Goal: Transaction & Acquisition: Book appointment/travel/reservation

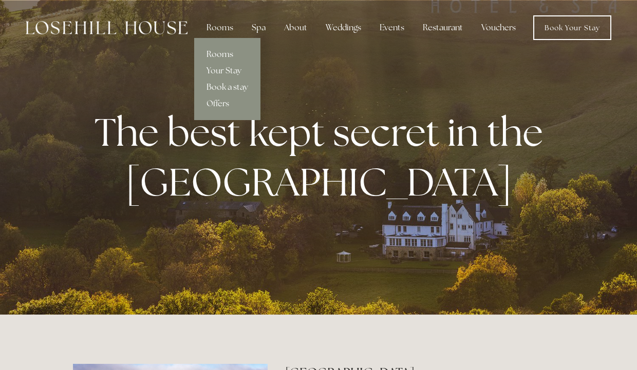
click at [227, 51] on link "Rooms" at bounding box center [227, 54] width 66 height 16
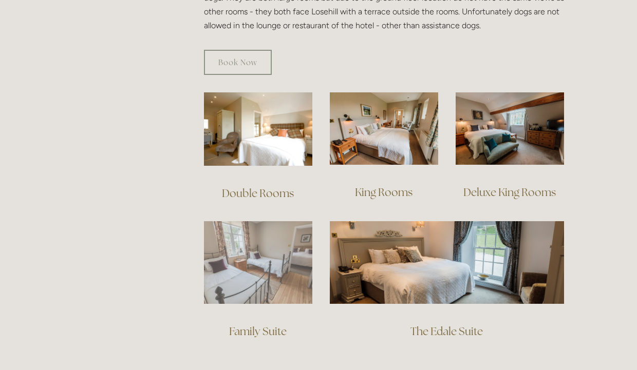
scroll to position [662, 0]
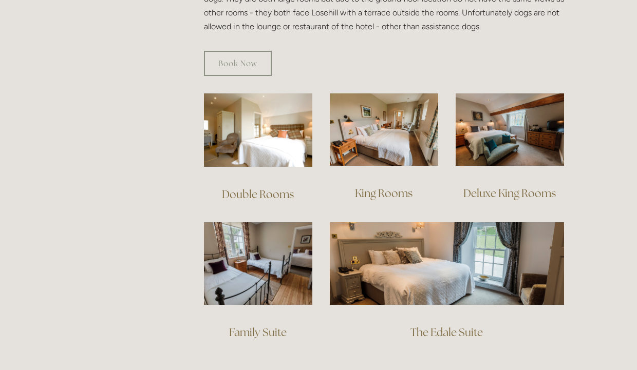
click at [268, 187] on link "Double Rooms" at bounding box center [258, 194] width 72 height 14
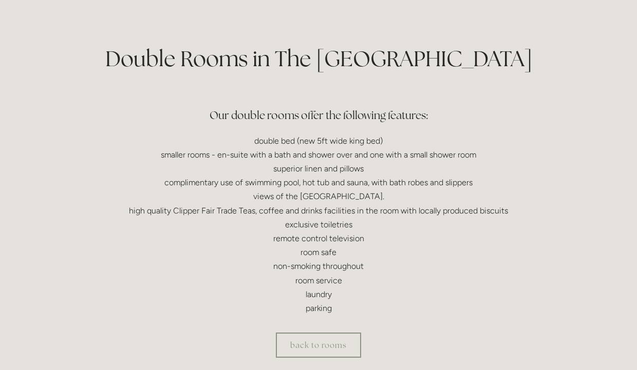
scroll to position [368, 0]
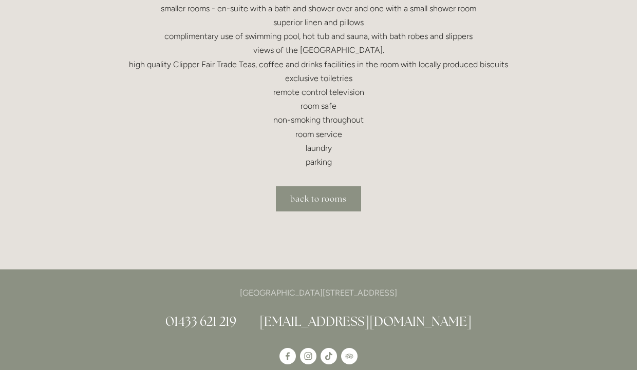
click at [330, 192] on link "back to rooms" at bounding box center [318, 198] width 85 height 25
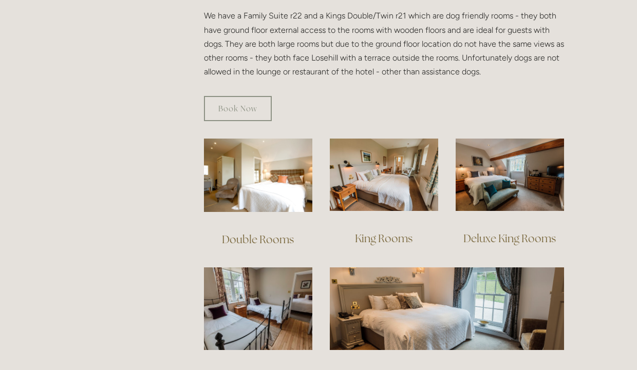
scroll to position [617, 0]
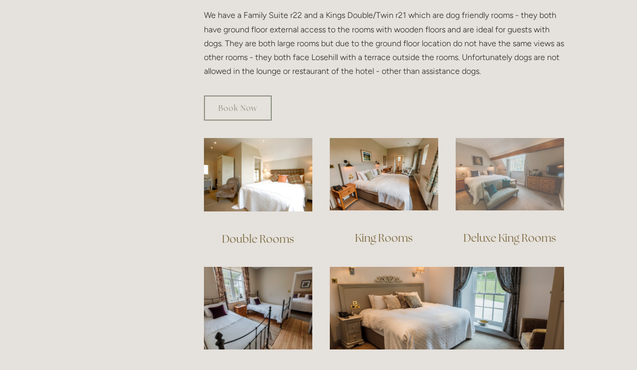
click at [497, 161] on img at bounding box center [510, 174] width 108 height 72
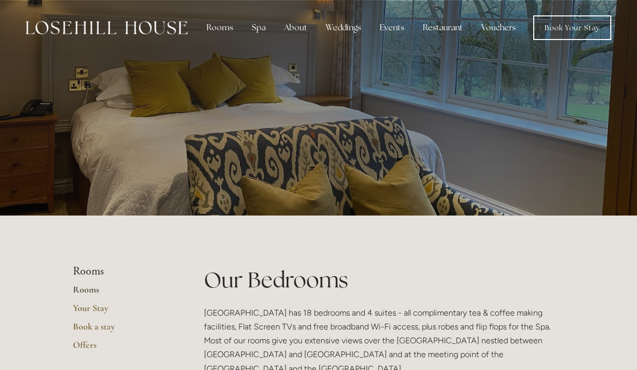
scroll to position [0, 0]
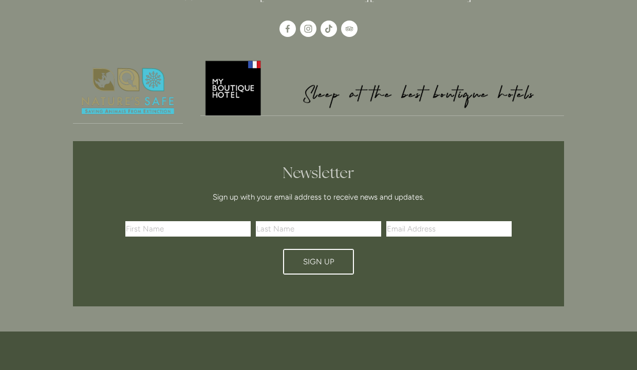
scroll to position [761, 0]
